Goal: Information Seeking & Learning: Learn about a topic

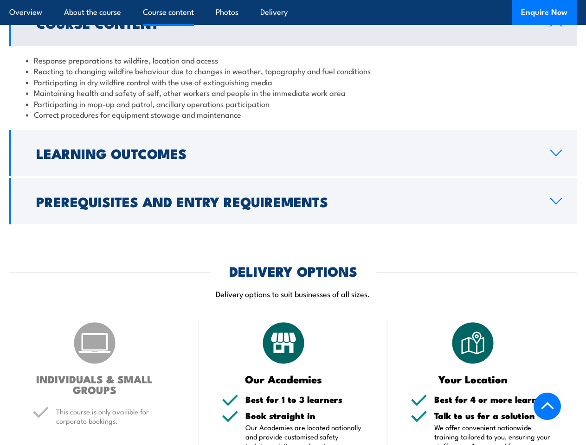
click at [293, 0] on article "Overview About the course Course content Photos Delivery Enquire Now" at bounding box center [292, 12] width 567 height 25
click at [293, 153] on h2 "Learning Outcomes" at bounding box center [285, 153] width 499 height 12
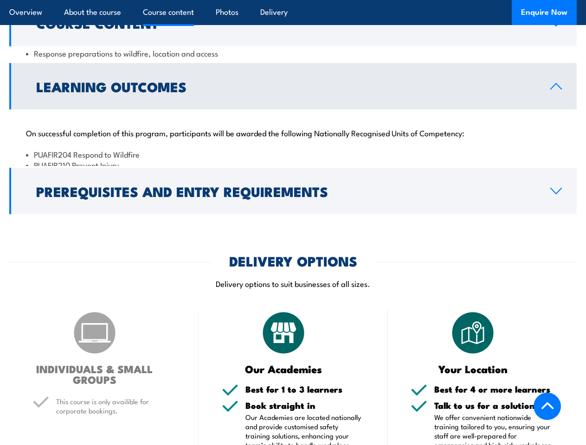
click at [293, 197] on h2 "Prerequisites and Entry Requirements" at bounding box center [285, 191] width 499 height 12
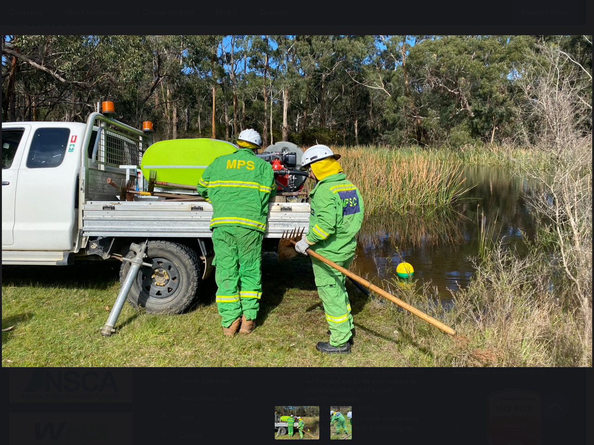
click at [293, 0] on div "You can close this modal content with the ESC key" at bounding box center [297, 201] width 594 height 403
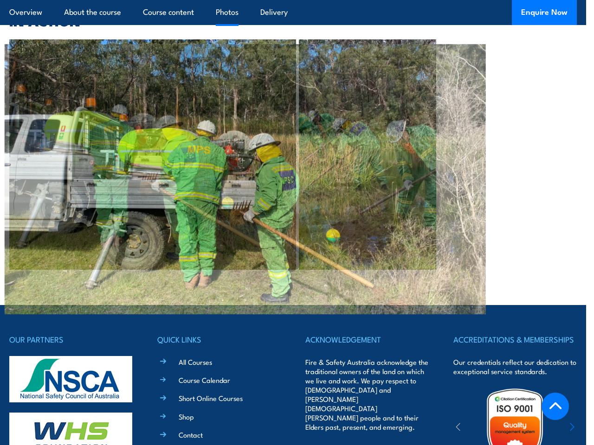
click at [297, 223] on div at bounding box center [292, 154] width 567 height 231
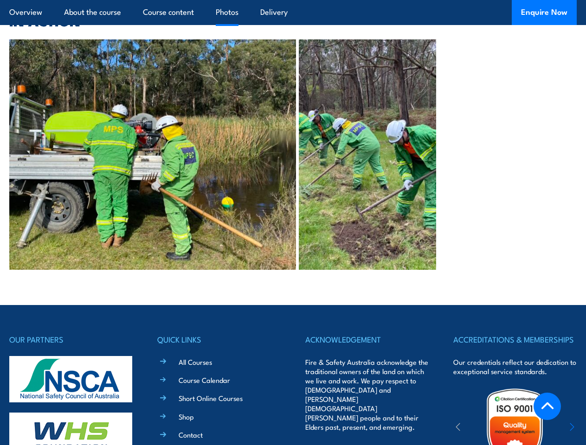
click at [297, 201] on div at bounding box center [292, 154] width 567 height 231
click at [297, 424] on div "OUR PARTNERS QUICK LINKS All Courses Course Calendar Short Online Courses Shop …" at bounding box center [292, 453] width 567 height 240
